Goal: Task Accomplishment & Management: Manage account settings

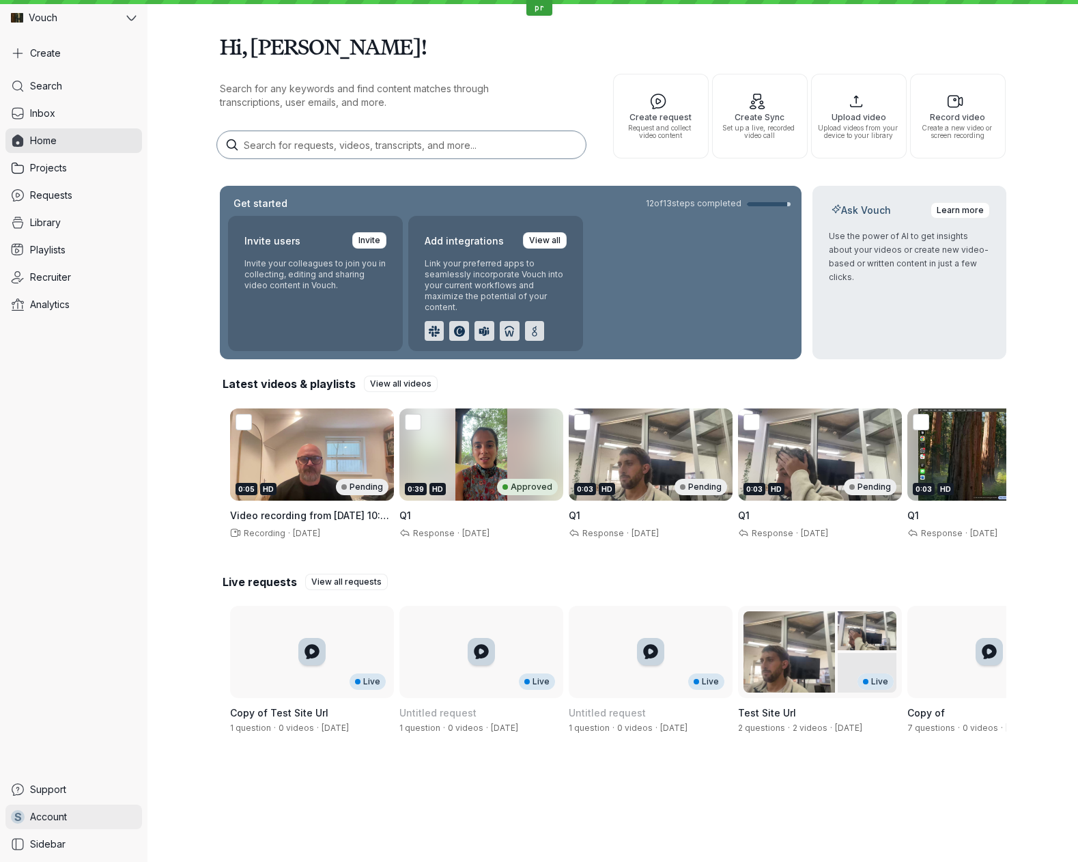
click at [52, 808] on link "S Account" at bounding box center [73, 816] width 137 height 25
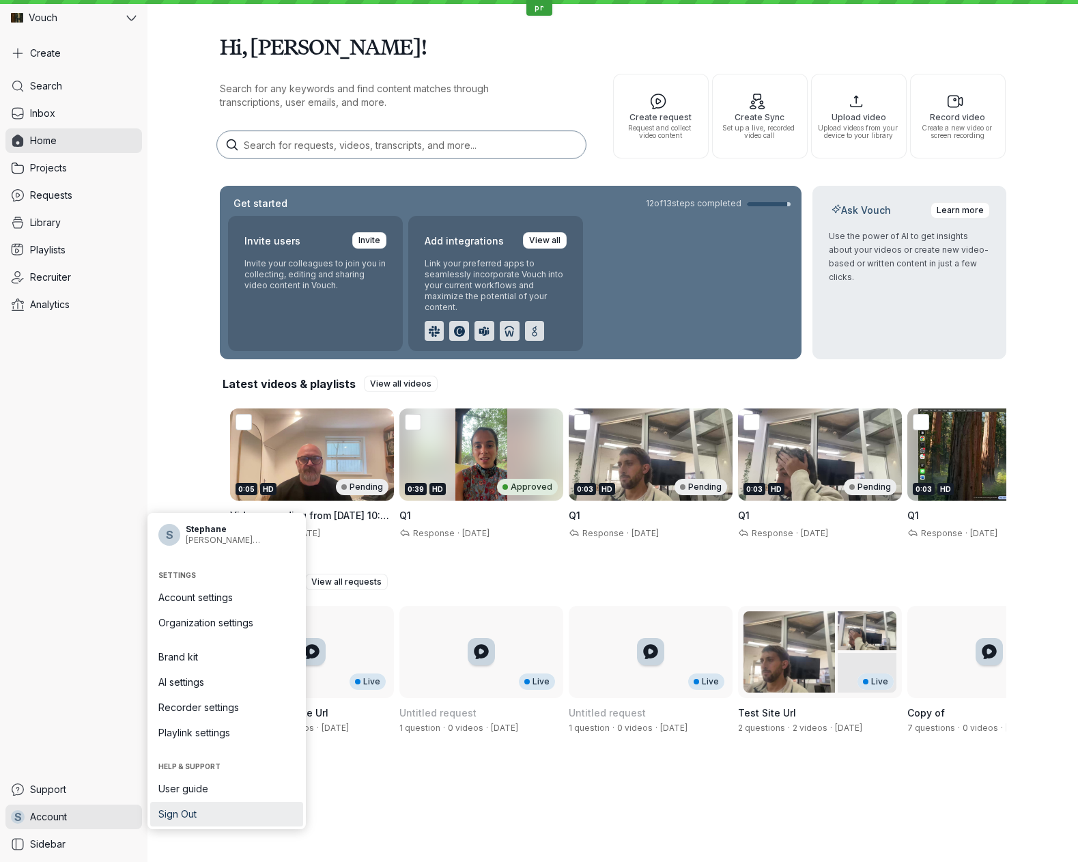
click at [160, 809] on span "Sign Out" at bounding box center [226, 814] width 137 height 14
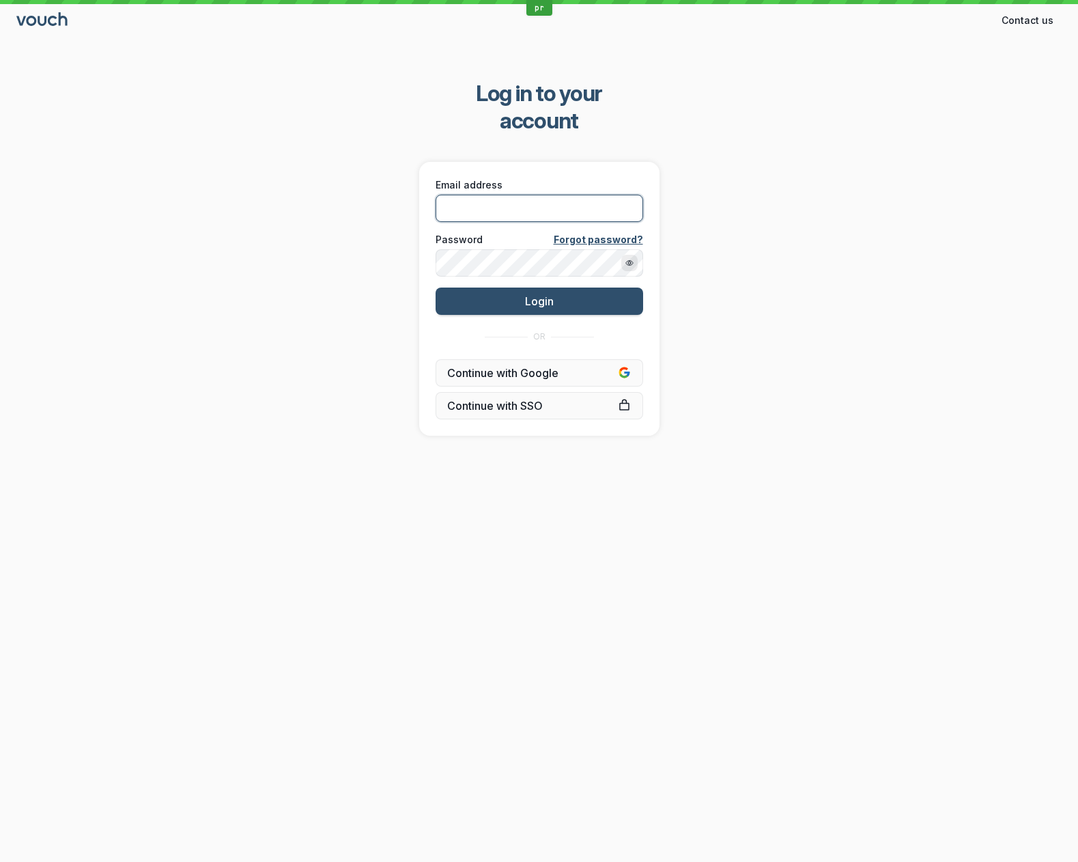
click at [517, 195] on input "Email address" at bounding box center [540, 208] width 208 height 27
type input "[PERSON_NAME][EMAIL_ADDRESS][DOMAIN_NAME]"
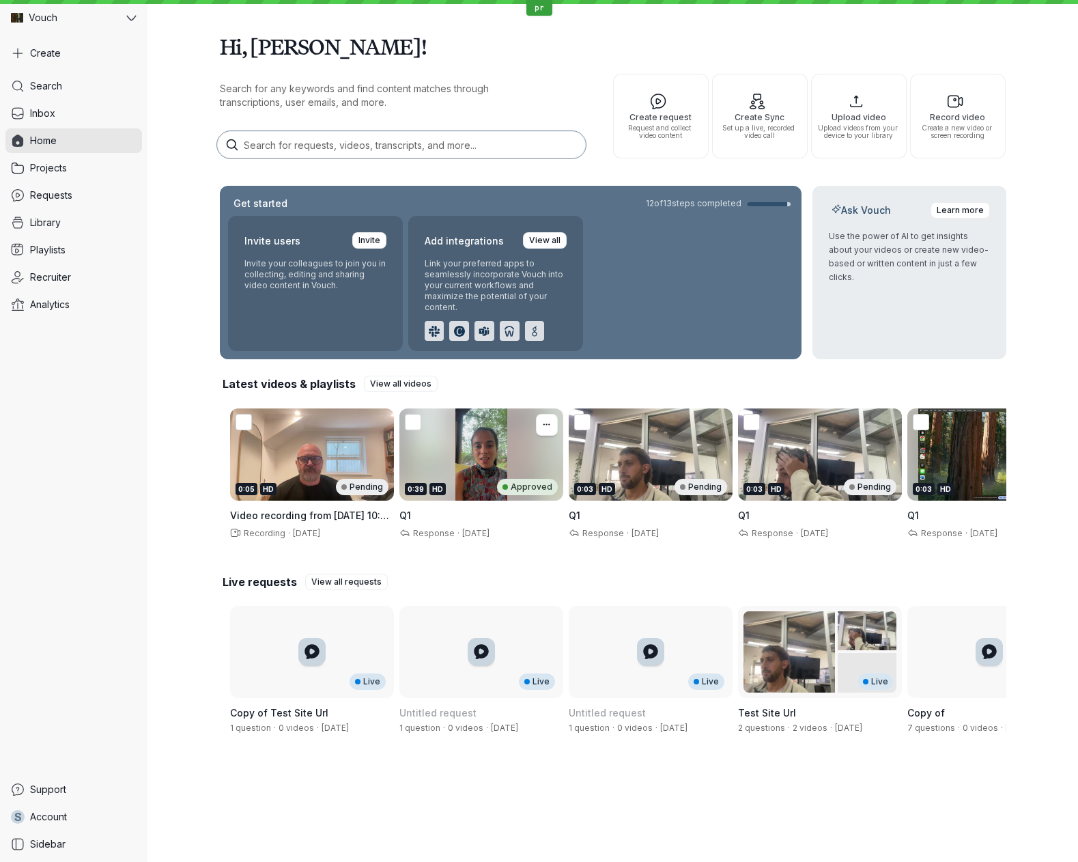
click at [494, 467] on div "0:39 HD Approved" at bounding box center [481, 454] width 164 height 92
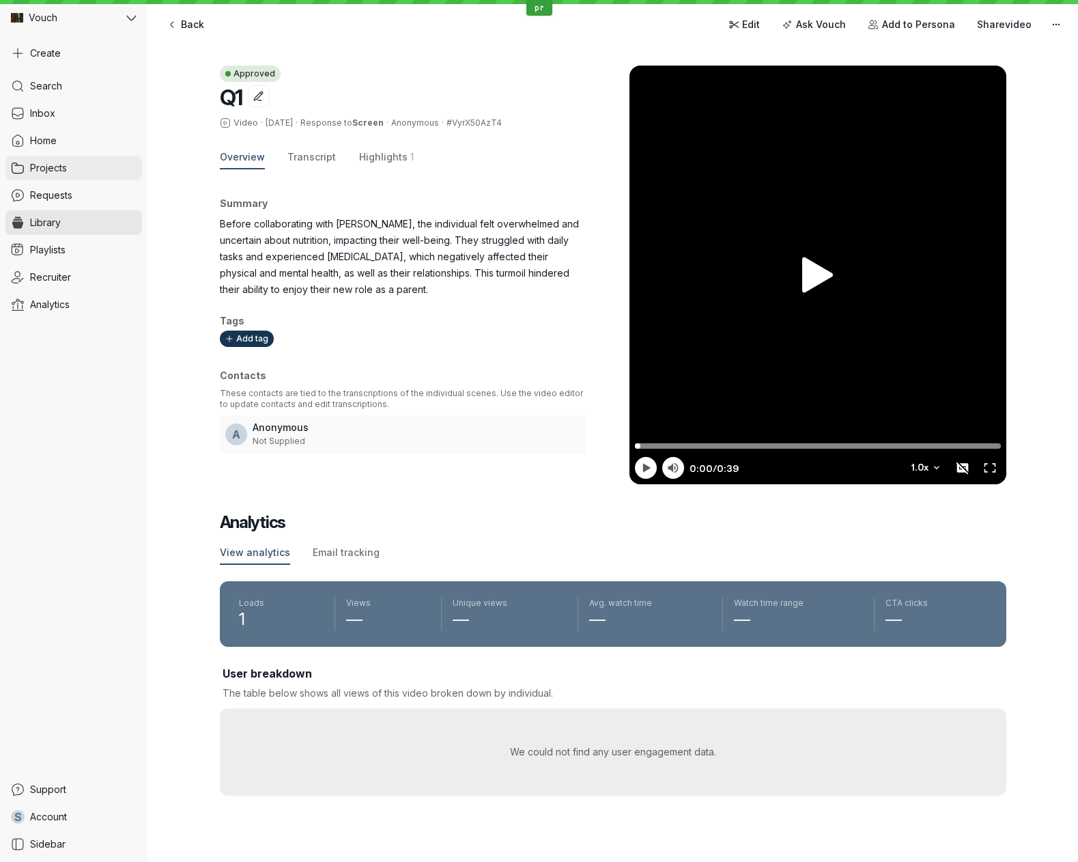
click at [20, 169] on icon at bounding box center [18, 168] width 14 height 14
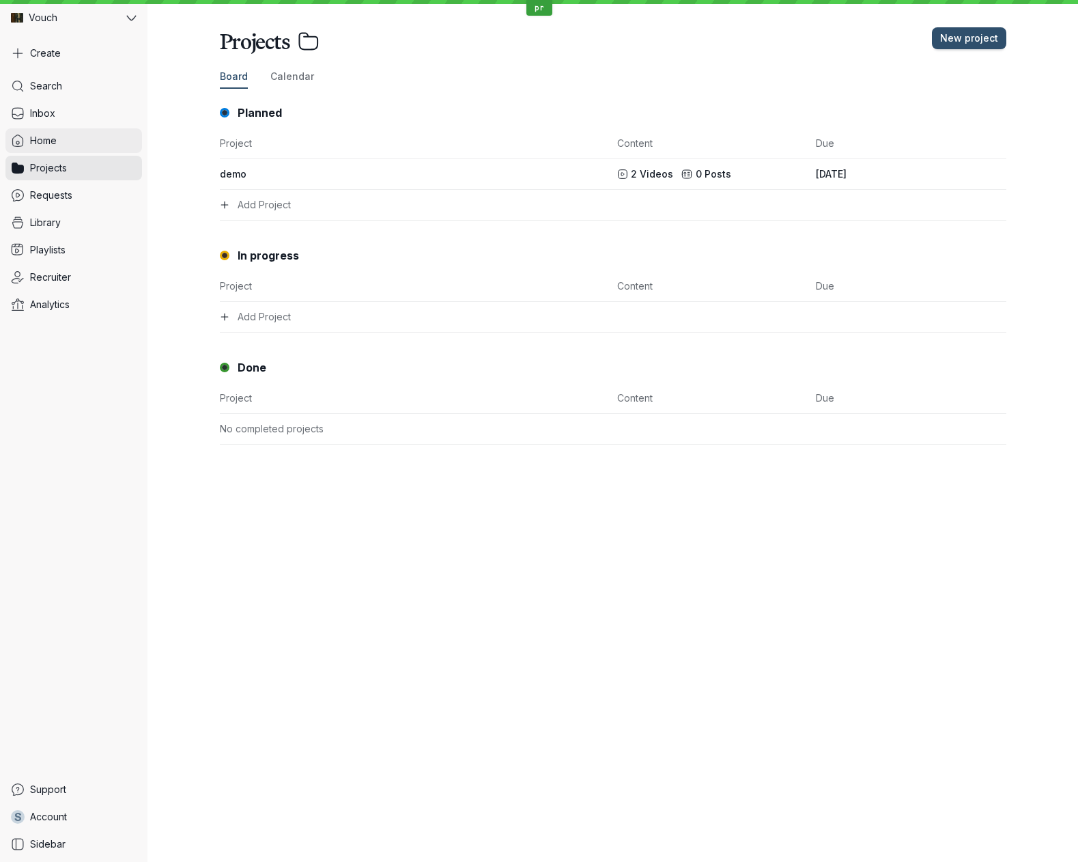
click at [43, 148] on link "Home" at bounding box center [73, 140] width 137 height 25
